Goal: Find contact information: Find contact information

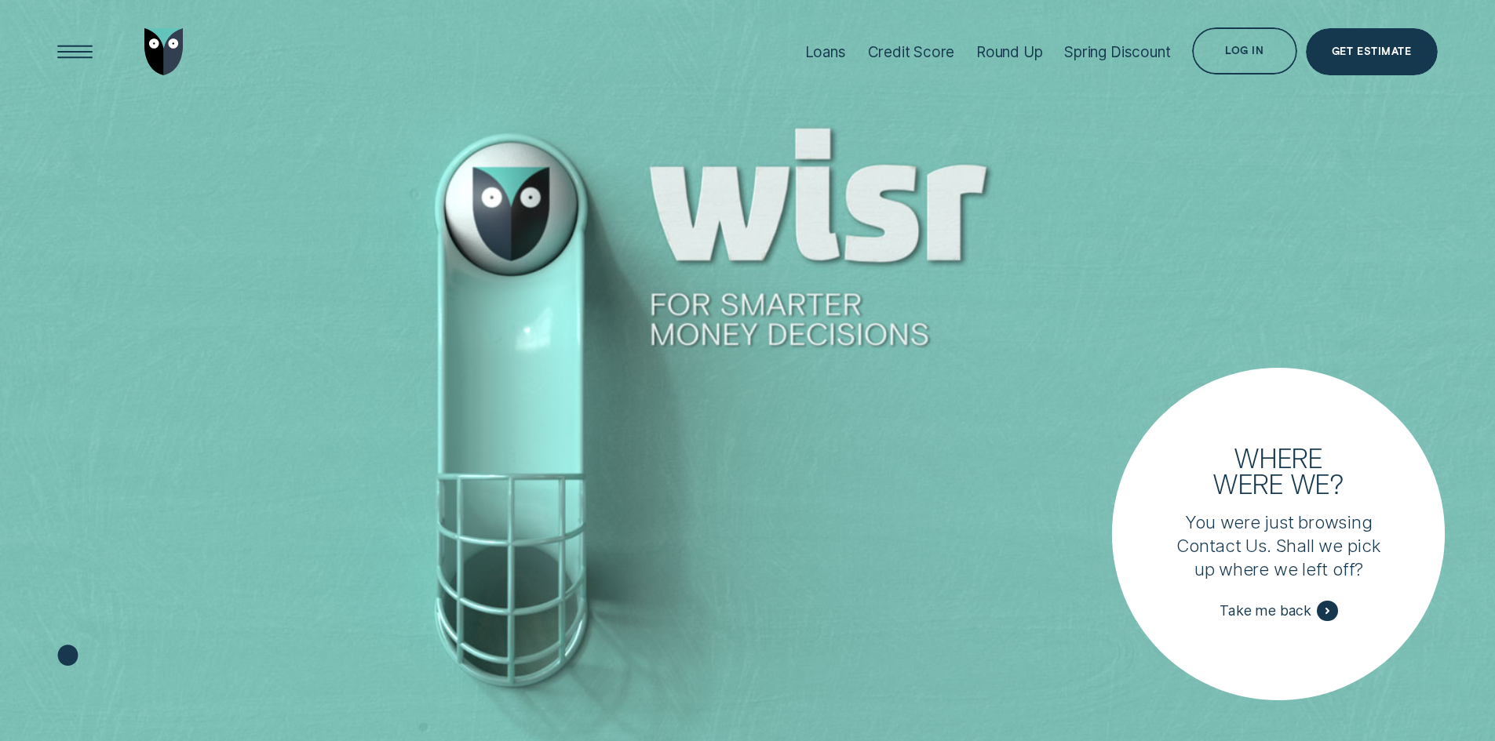
click at [1272, 610] on span "Take me back" at bounding box center [1265, 611] width 92 height 17
